Goal: Find specific page/section: Locate a particular part of the current website

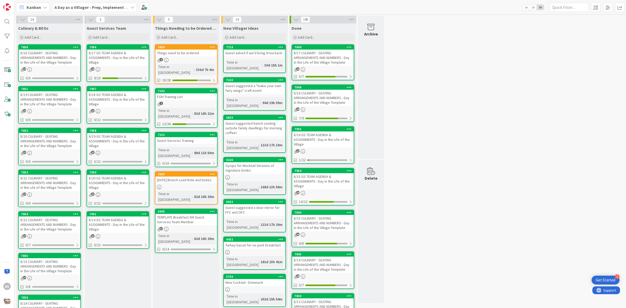
click at [473, 113] on div "14 Culinary & BEOs Add Card... 7850 8/18 CULINARY - SEATING ARRANGEMENTS AND NU…" at bounding box center [319, 246] width 609 height 461
click at [117, 98] on div "8/18 GS TEAM AGENDA & ASSIGNMENTS - Day in the Life of the Village" at bounding box center [118, 99] width 62 height 16
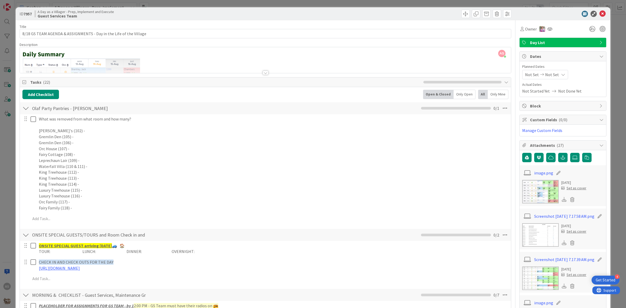
click at [263, 72] on div at bounding box center [266, 73] width 6 height 4
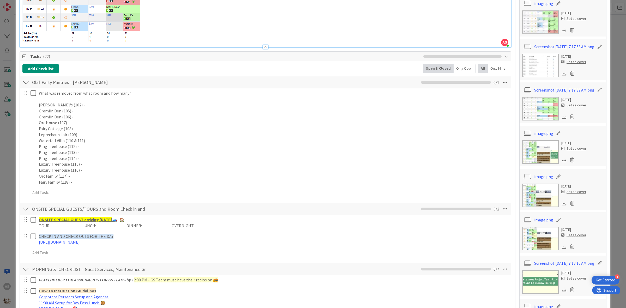
scroll to position [196, 0]
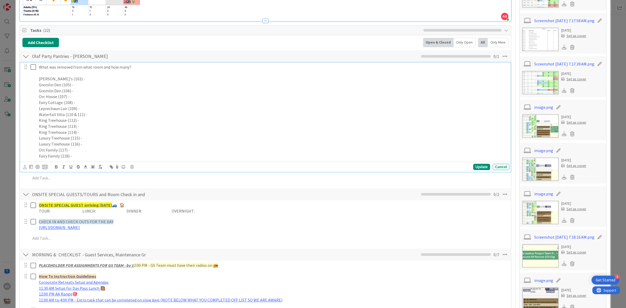
click at [35, 70] on icon at bounding box center [35, 67] width 8 height 6
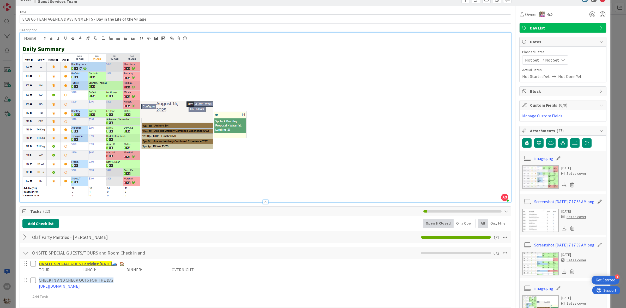
scroll to position [0, 0]
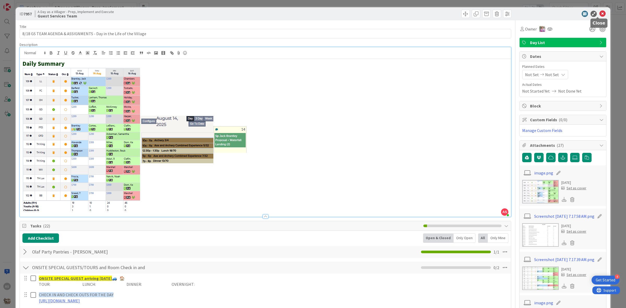
click at [600, 12] on icon at bounding box center [602, 14] width 6 height 6
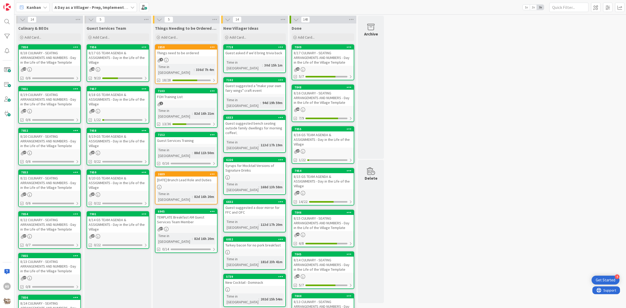
click at [120, 97] on div "8/18 GS TEAM AGENDA & ASSIGNMENTS - Day in the Life of the Village" at bounding box center [118, 99] width 62 height 16
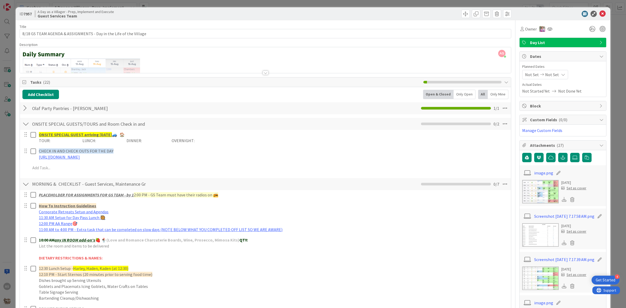
click at [29, 111] on div at bounding box center [25, 108] width 7 height 9
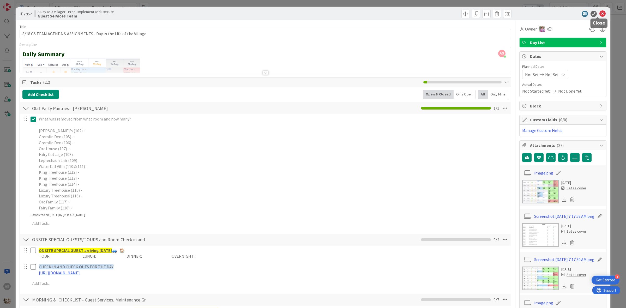
click at [599, 13] on icon at bounding box center [602, 14] width 6 height 6
